Goal: Task Accomplishment & Management: Use online tool/utility

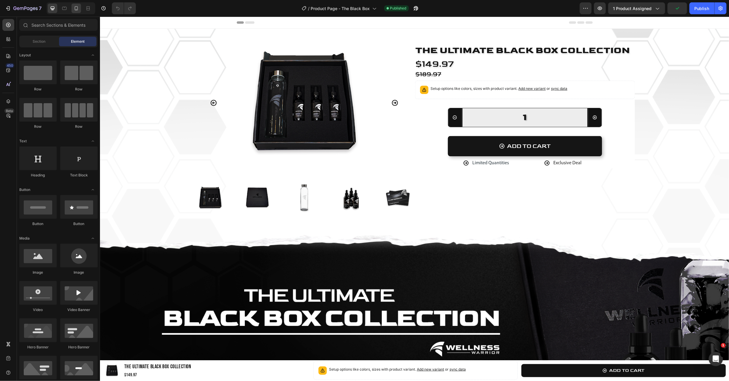
drag, startPoint x: 0, startPoint y: 0, endPoint x: 77, endPoint y: 8, distance: 77.5
click at [77, 8] on icon at bounding box center [76, 8] width 3 height 4
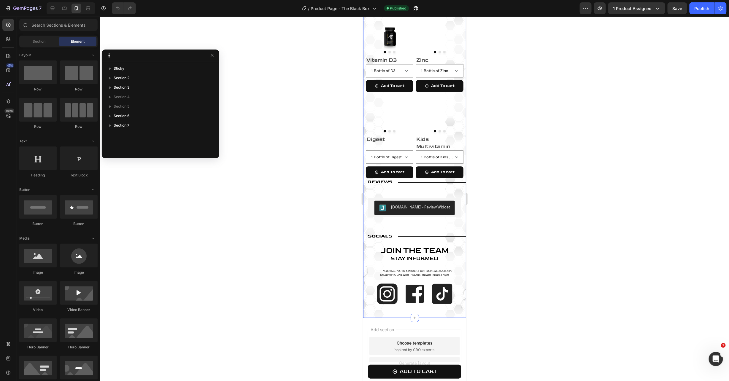
scroll to position [1839, 0]
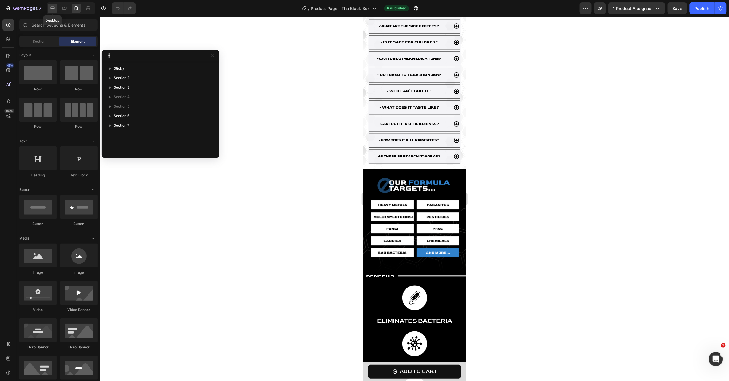
click at [55, 7] on icon at bounding box center [53, 8] width 6 height 6
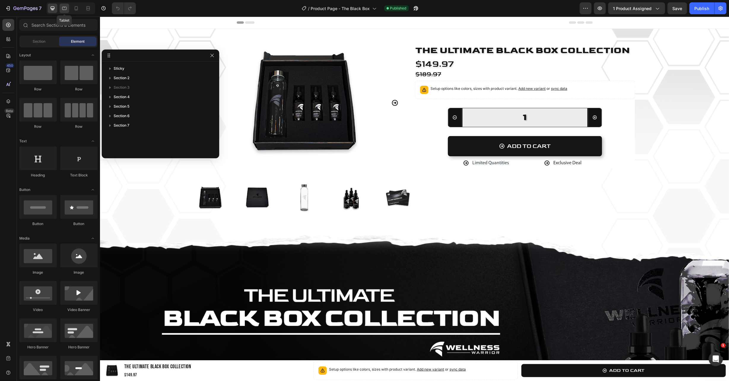
click at [66, 5] on icon at bounding box center [64, 8] width 6 height 6
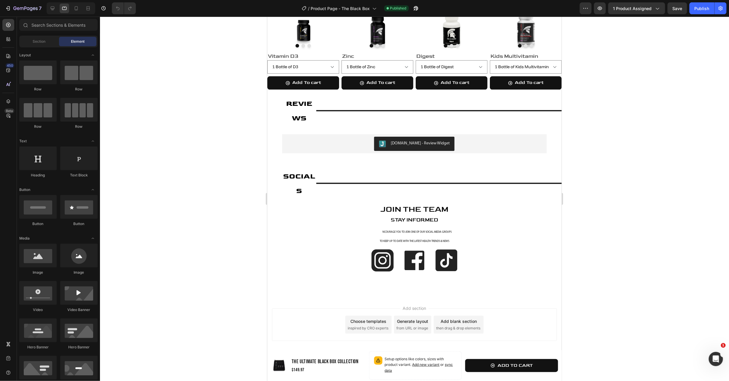
scroll to position [729, 0]
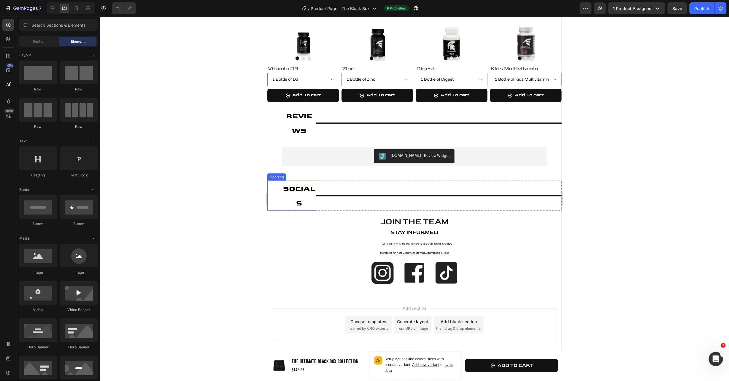
click at [290, 192] on span "SOCIALS" at bounding box center [299, 196] width 32 height 24
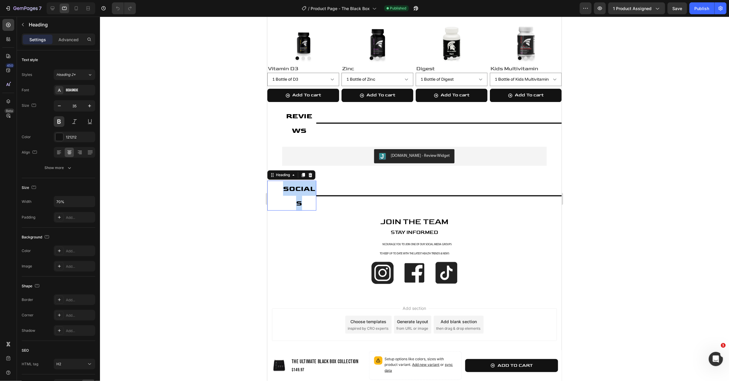
click at [290, 191] on span "SOCIALS" at bounding box center [299, 196] width 32 height 24
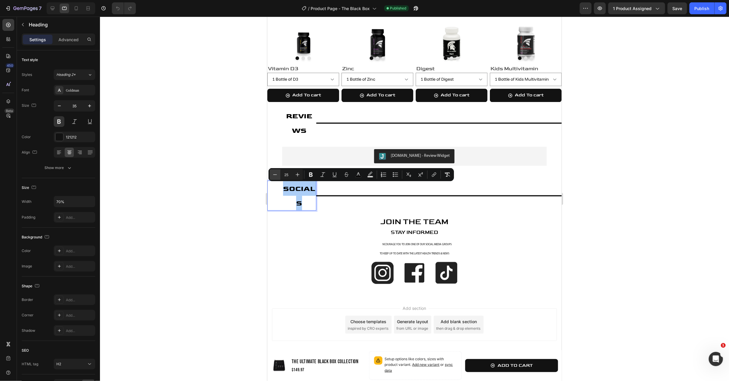
click at [276, 177] on icon "Editor contextual toolbar" at bounding box center [275, 175] width 6 height 6
type input "21"
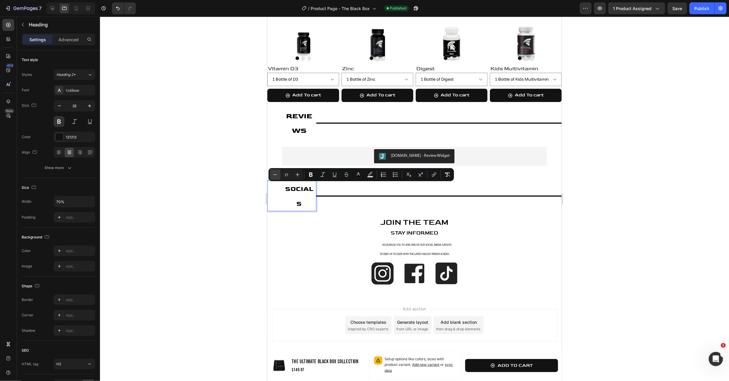
scroll to position [715, 0]
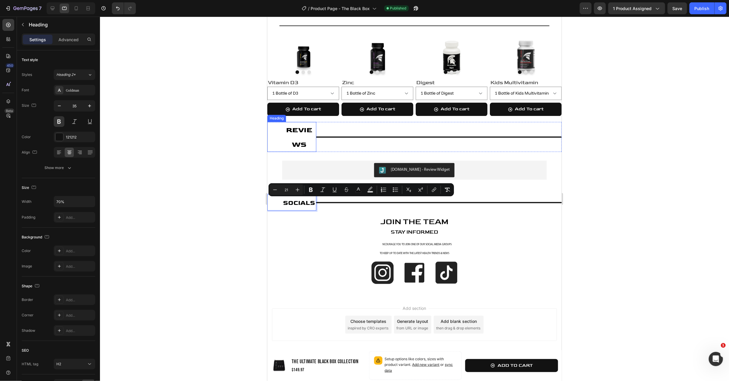
click at [296, 130] on span "REVIEWS" at bounding box center [299, 137] width 26 height 24
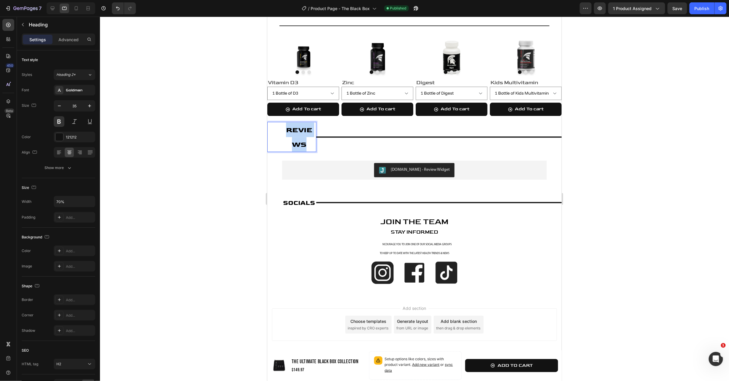
click at [296, 130] on span "REVIEWS" at bounding box center [299, 137] width 26 height 24
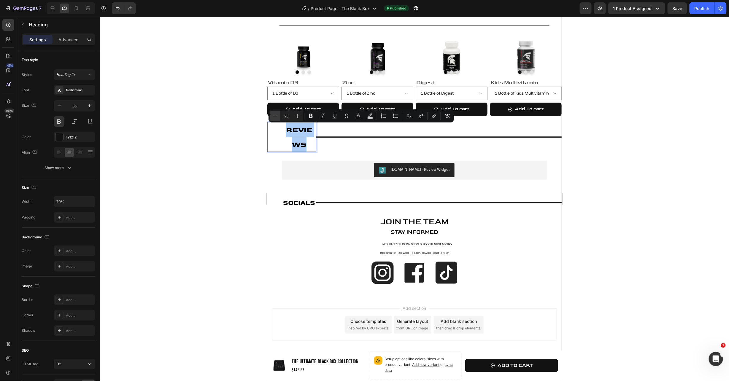
click at [273, 115] on icon "Editor contextual toolbar" at bounding box center [275, 116] width 6 height 6
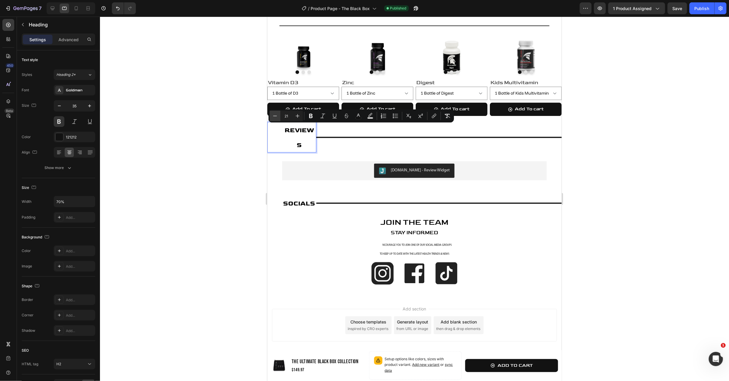
type input "20"
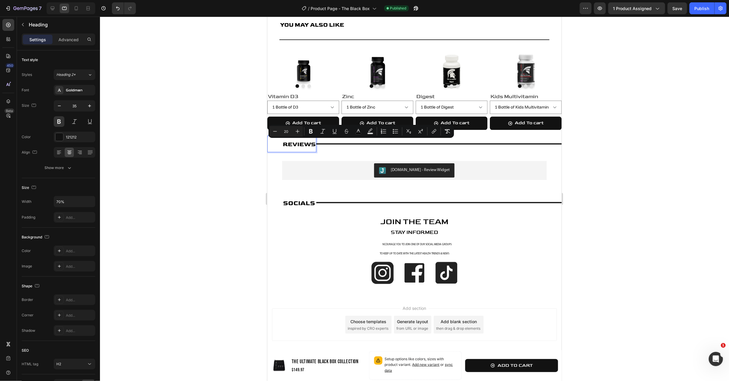
click at [224, 137] on div at bounding box center [414, 199] width 629 height 364
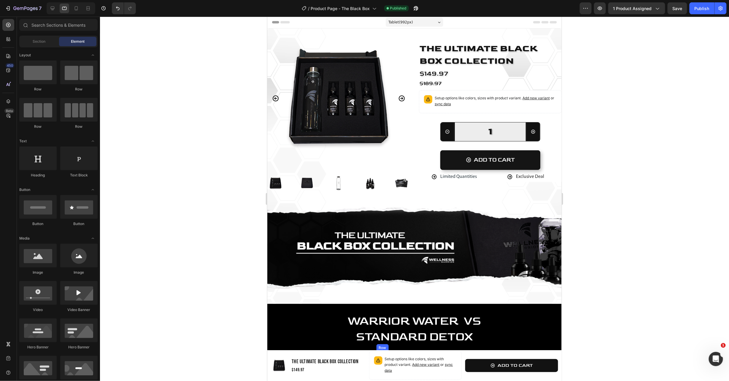
scroll to position [0, 0]
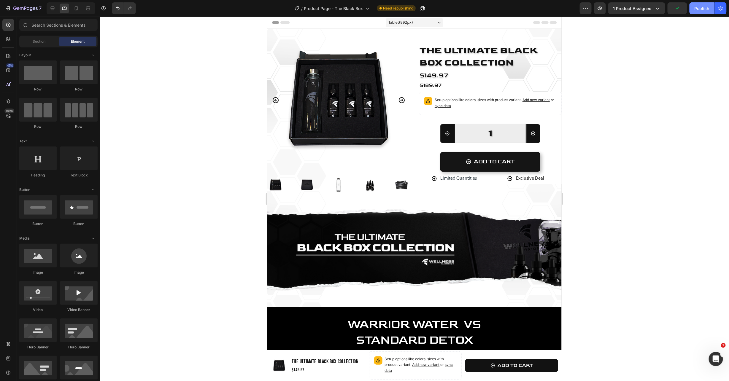
click at [698, 12] on button "Publish" at bounding box center [701, 8] width 25 height 12
click at [27, 10] on icon "button" at bounding box center [25, 8] width 24 height 5
